Goal: Find specific page/section: Find specific page/section

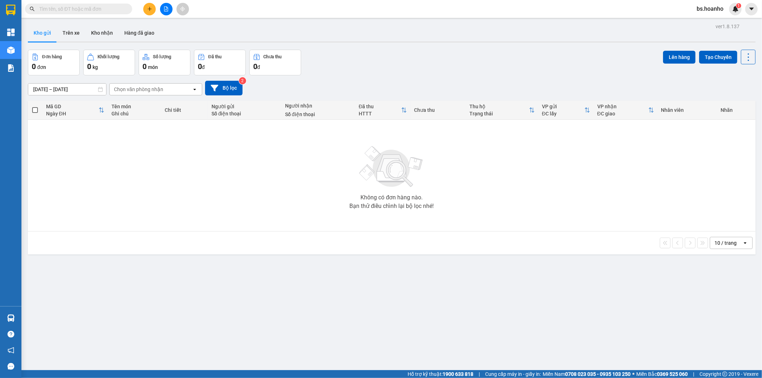
click at [48, 32] on button "Kho gửi" at bounding box center [42, 32] width 29 height 17
click at [37, 32] on button "Kho gửi" at bounding box center [42, 32] width 29 height 17
click at [39, 32] on button "Kho gửi" at bounding box center [42, 32] width 29 height 17
click at [38, 32] on button "Kho gửi" at bounding box center [42, 32] width 29 height 17
click at [49, 33] on button "Kho gửi" at bounding box center [42, 32] width 29 height 17
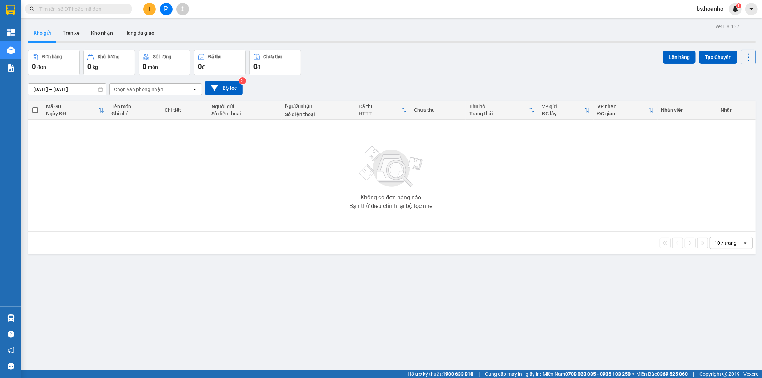
click at [49, 33] on button "Kho gửi" at bounding box center [42, 32] width 29 height 17
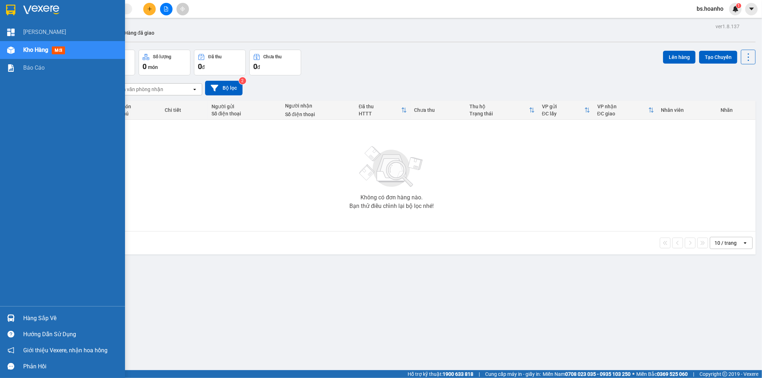
click at [39, 50] on span "Kho hàng" at bounding box center [35, 49] width 25 height 7
